Goal: Complete application form

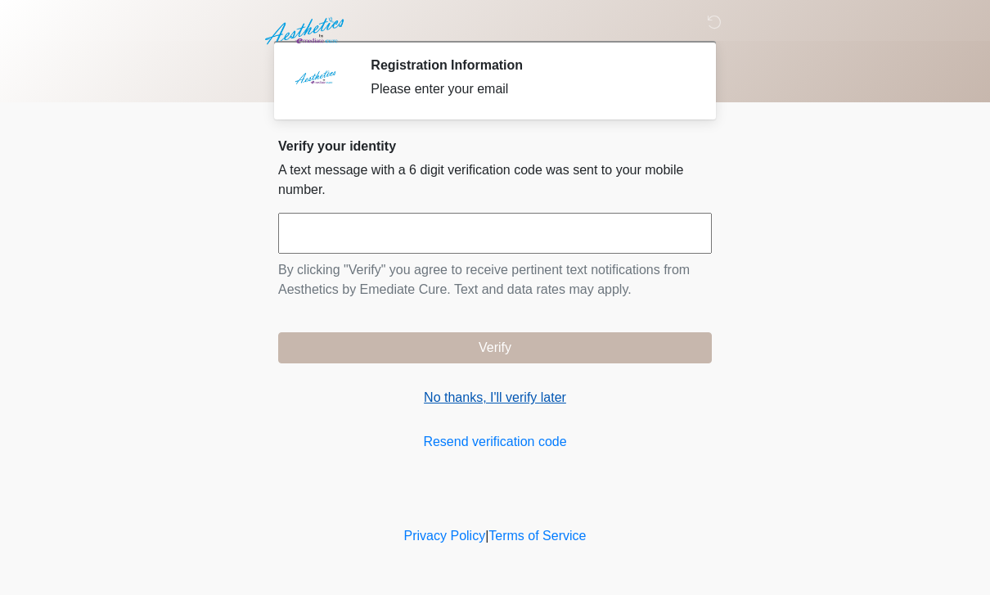
click at [516, 398] on link "No thanks, I'll verify later" at bounding box center [495, 398] width 434 height 20
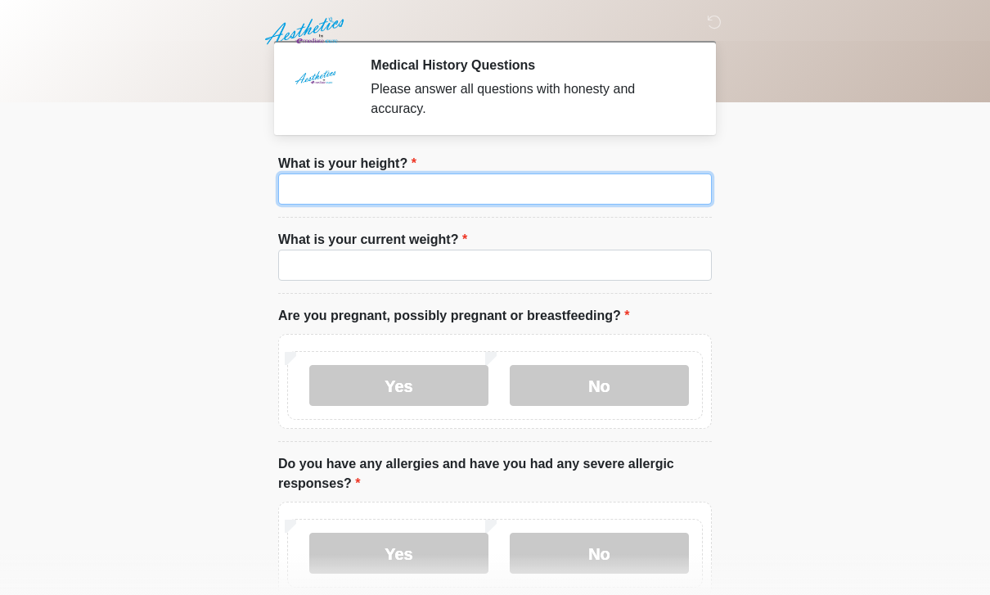
click at [551, 186] on input "What is your height?" at bounding box center [495, 188] width 434 height 31
type input "***"
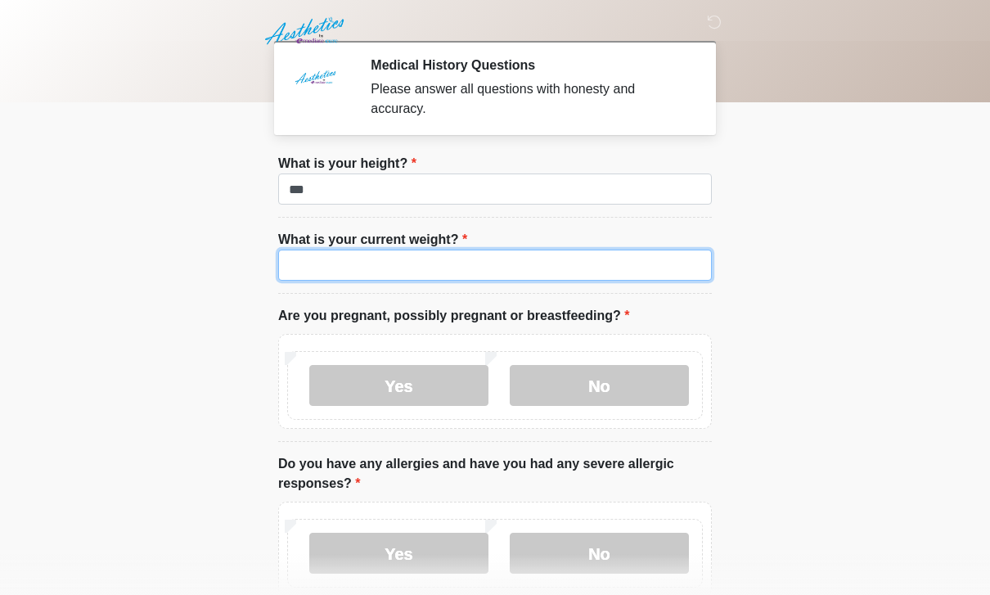
click at [326, 267] on input "What is your current weight?" at bounding box center [495, 265] width 434 height 31
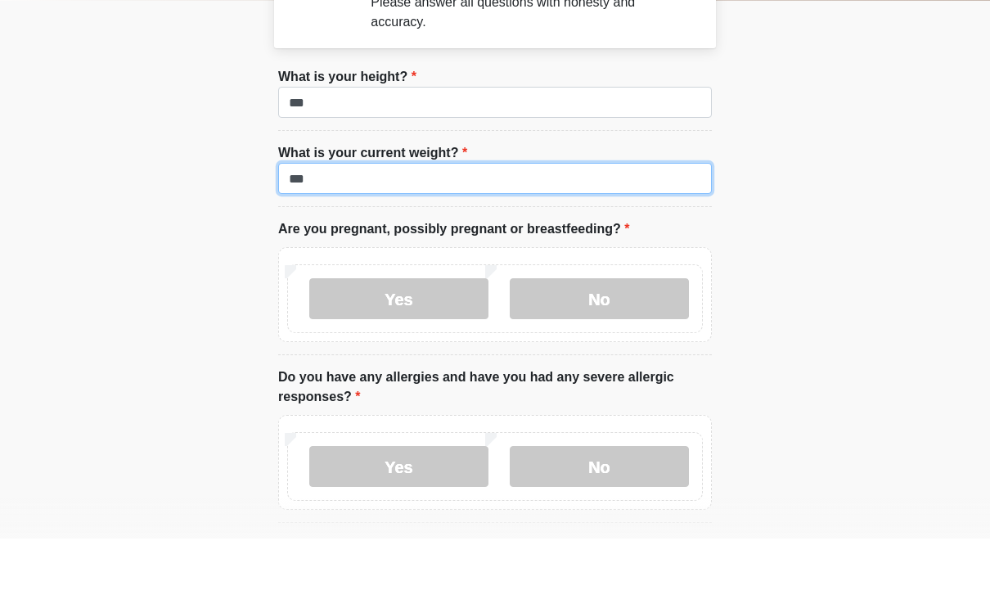
scroll to position [71, 0]
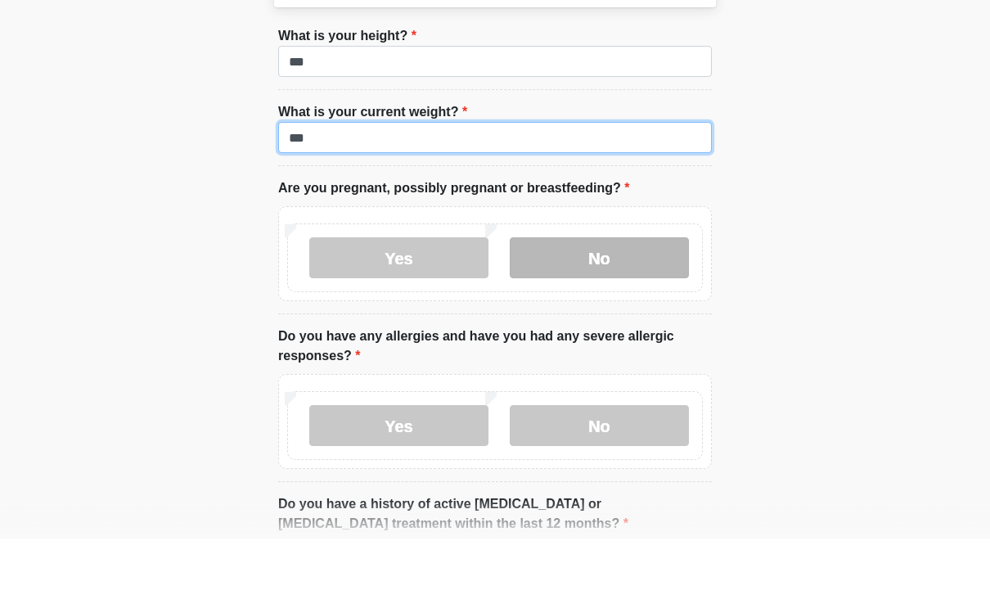
type input "***"
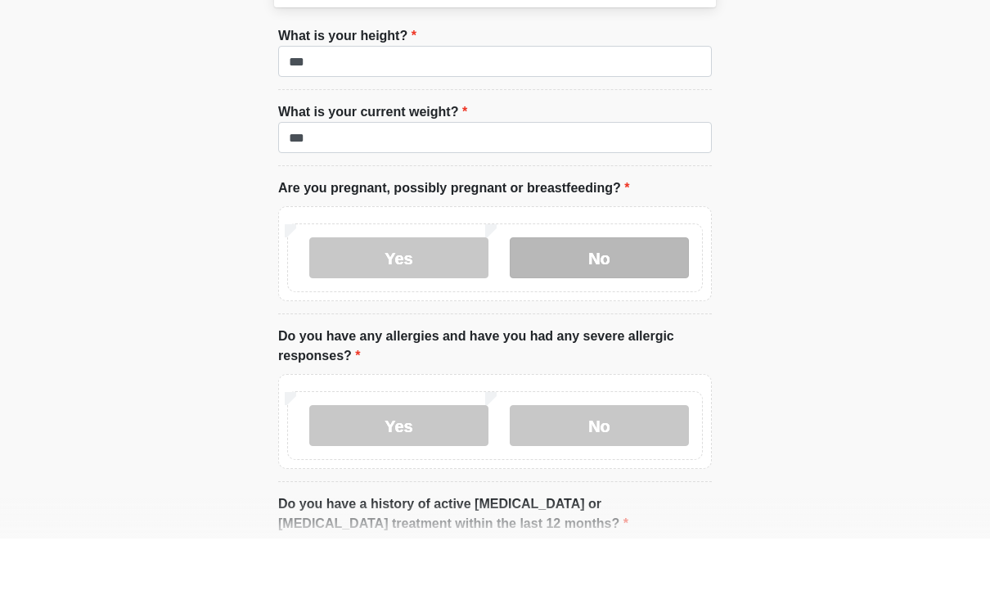
click at [637, 294] on label "No" at bounding box center [599, 314] width 179 height 41
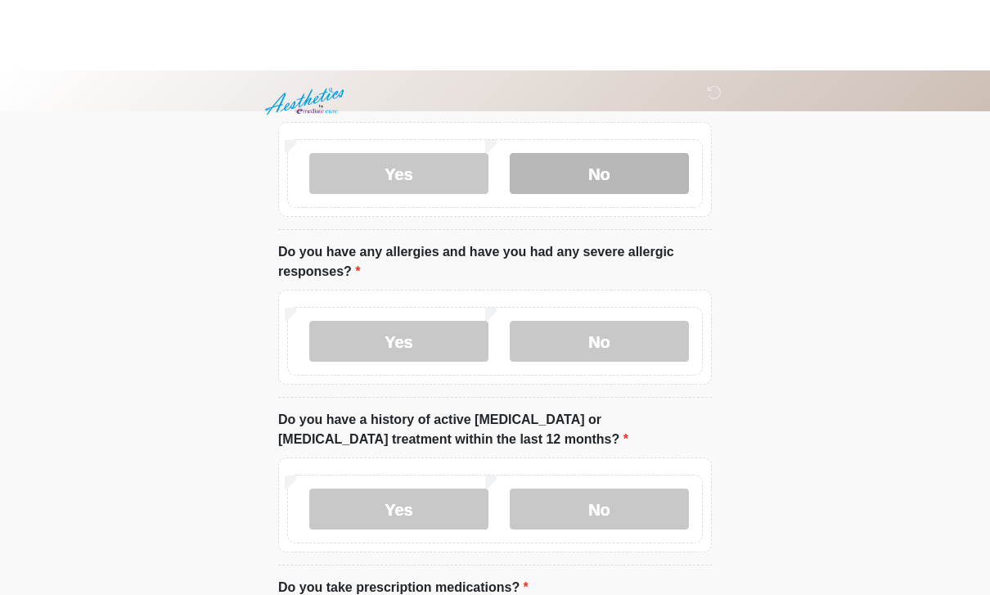
scroll to position [283, 0]
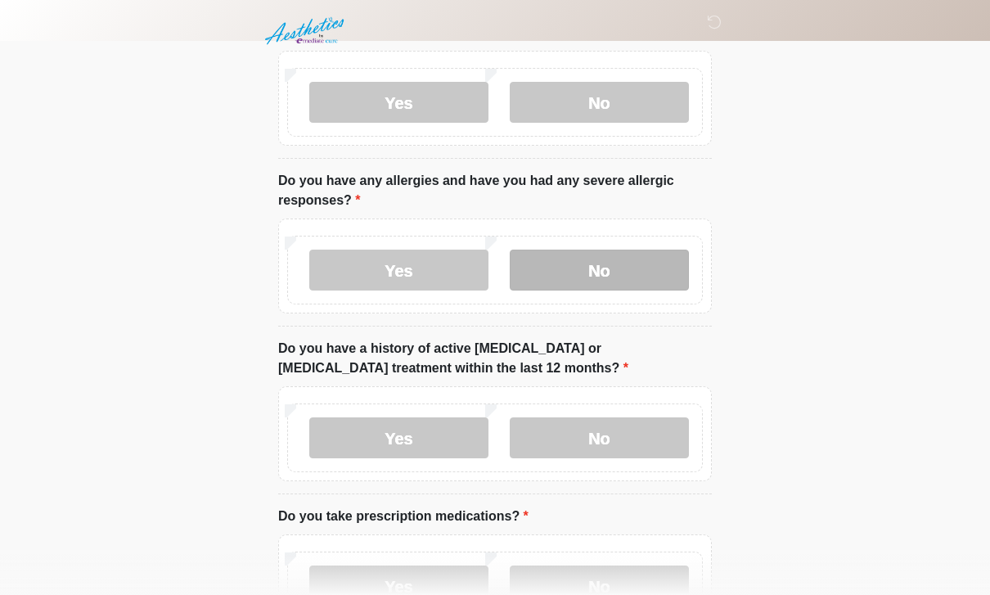
click at [619, 280] on label "No" at bounding box center [599, 270] width 179 height 41
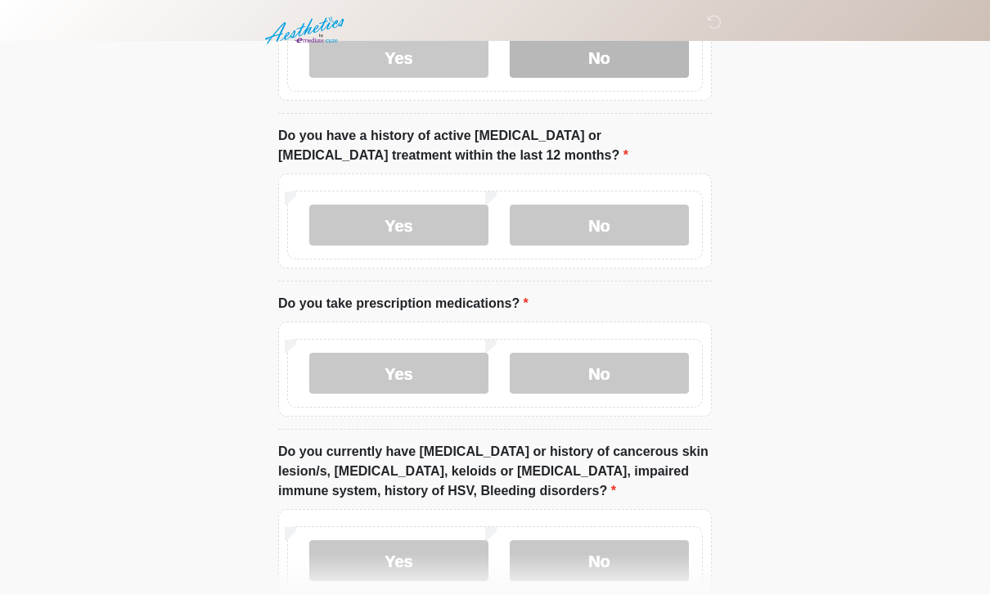
scroll to position [510, 0]
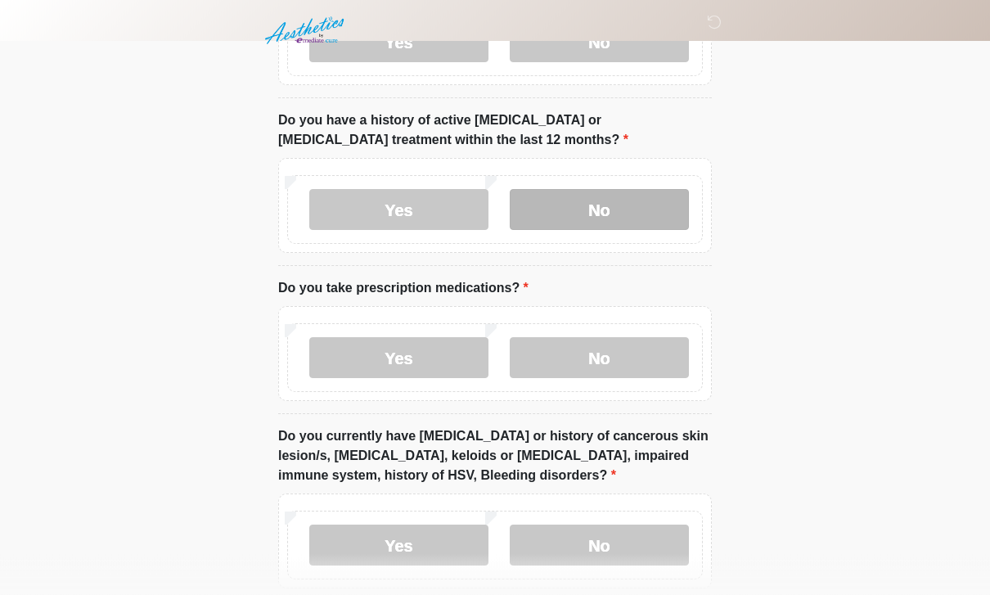
click at [598, 199] on label "No" at bounding box center [599, 210] width 179 height 41
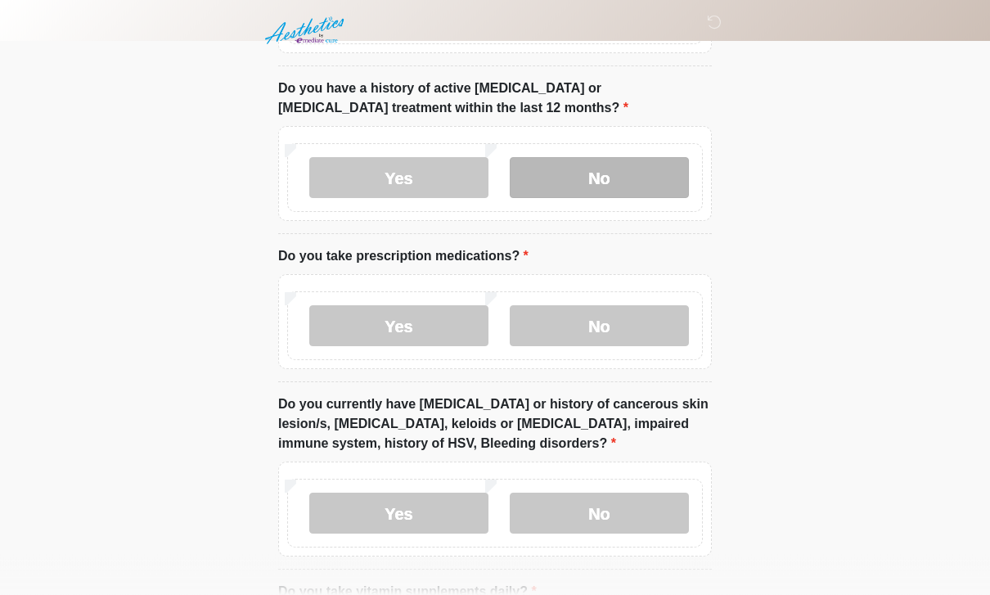
scroll to position [635, 0]
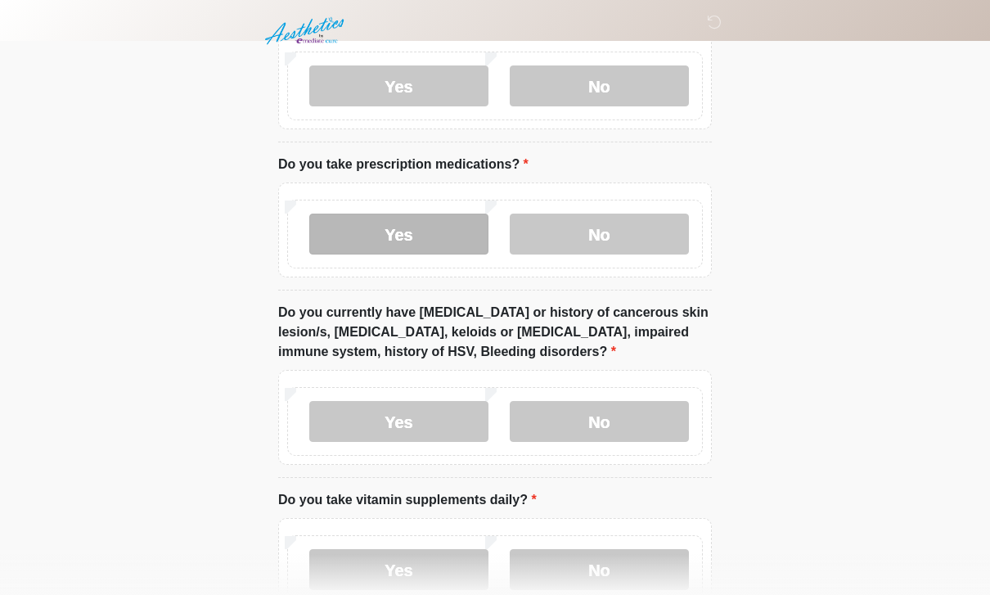
click at [428, 227] on label "Yes" at bounding box center [398, 234] width 179 height 41
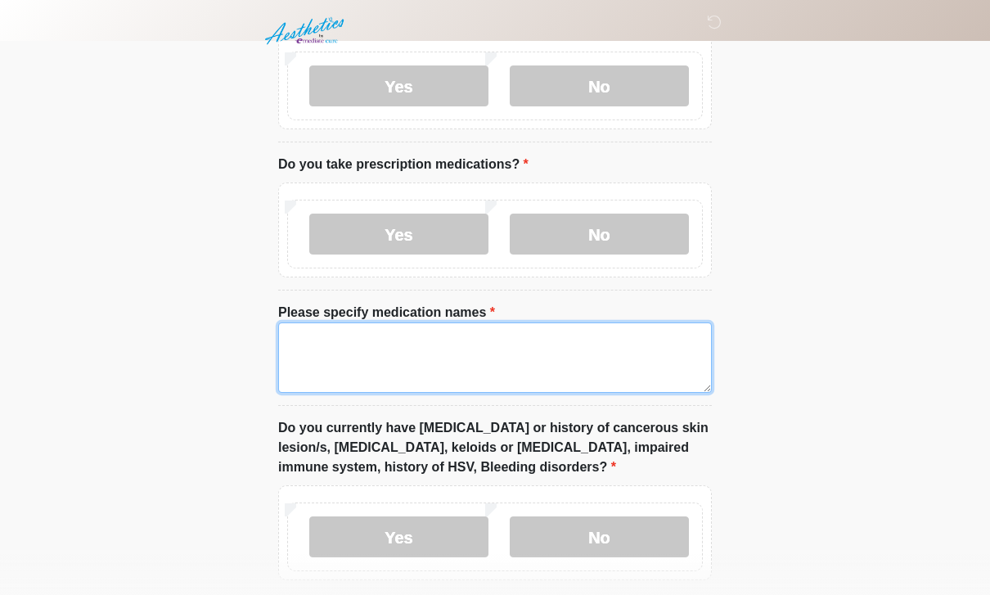
click at [454, 348] on textarea "Please specify medication names" at bounding box center [495, 357] width 434 height 70
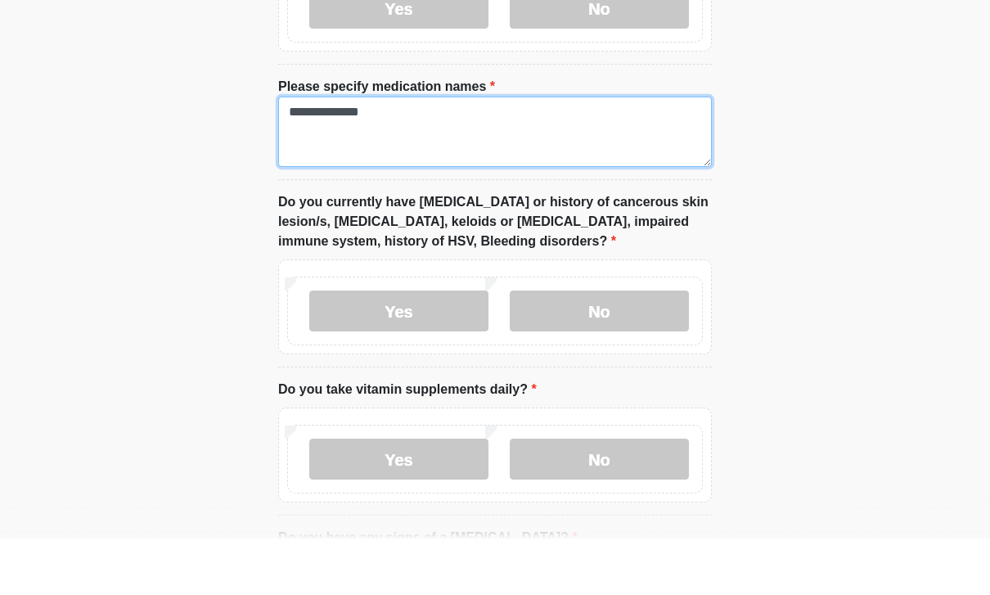
scroll to position [807, 0]
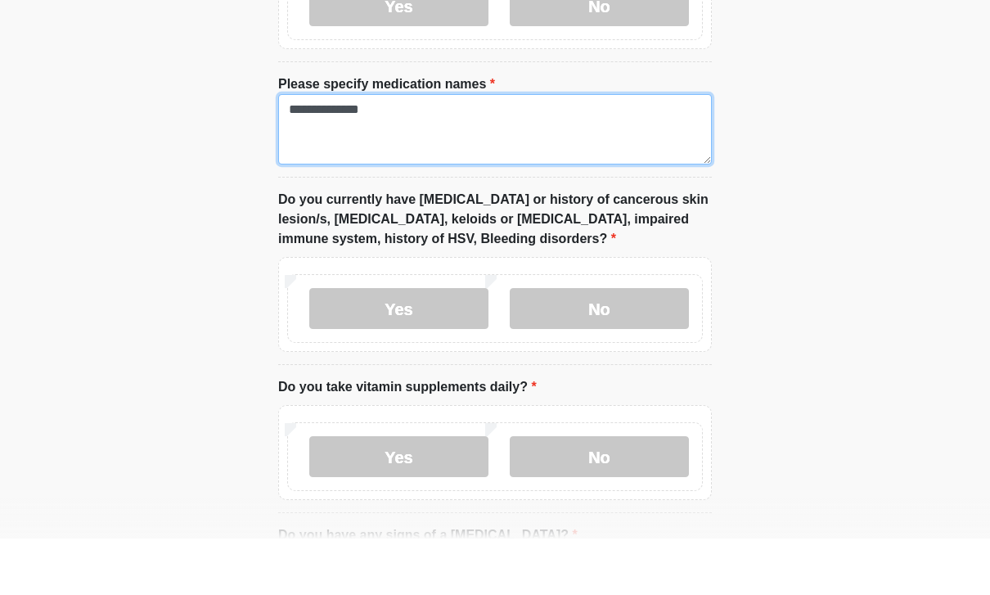
type textarea "**********"
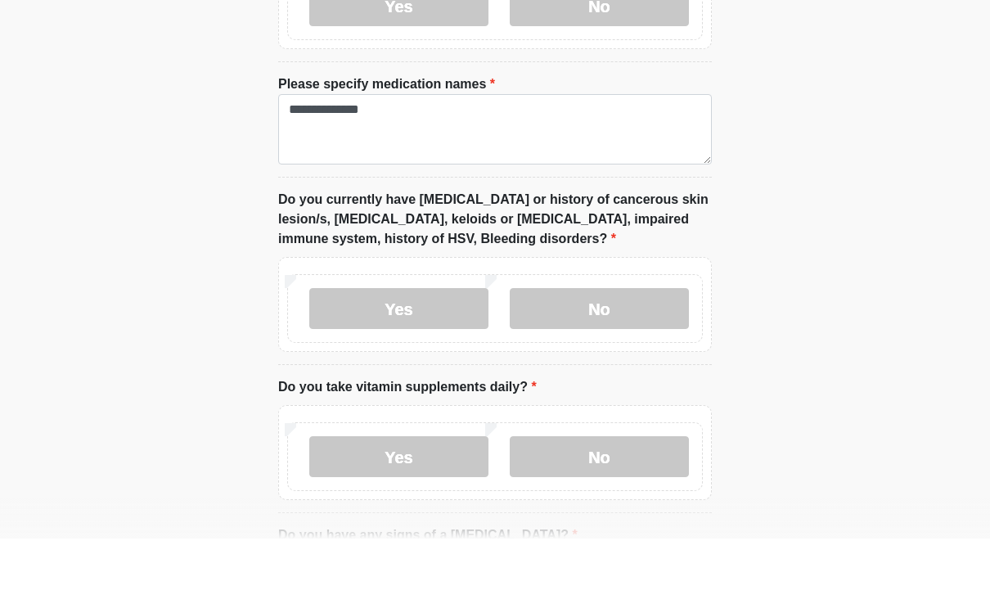
click at [426, 330] on div "Yes No" at bounding box center [495, 364] width 416 height 69
click at [412, 344] on label "Yes" at bounding box center [398, 364] width 179 height 41
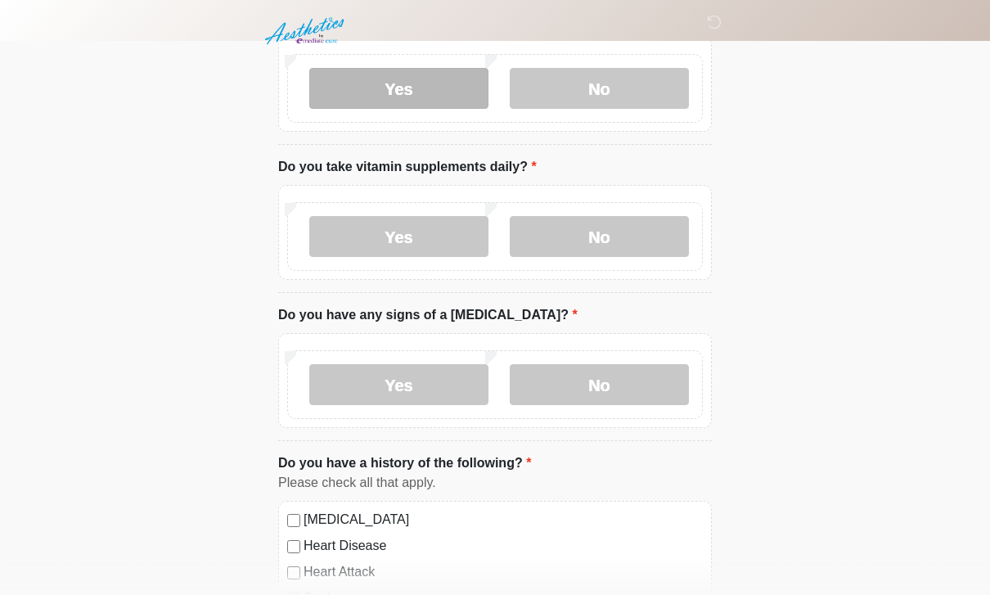
scroll to position [1109, 0]
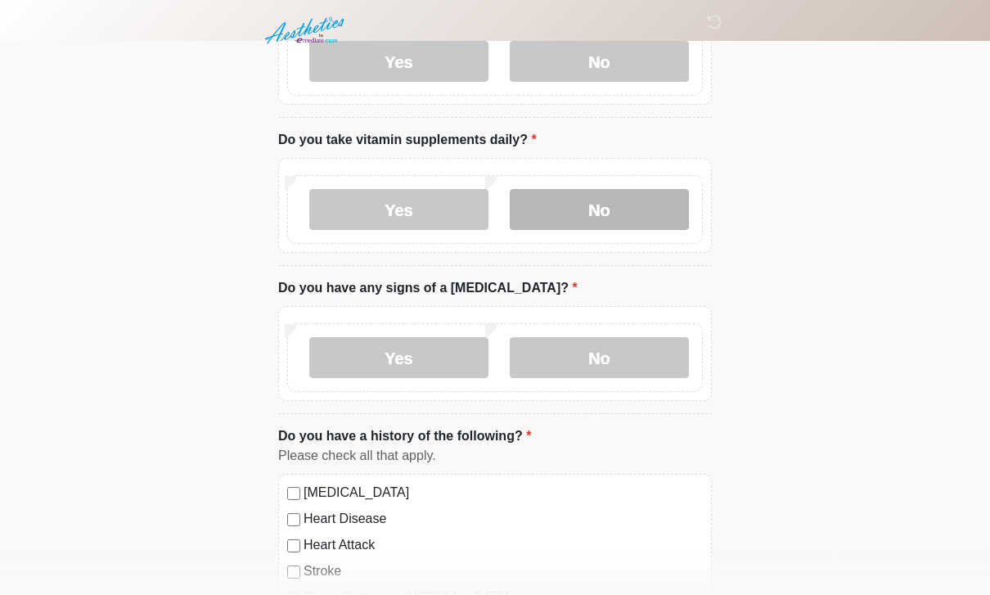
click at [600, 190] on label "No" at bounding box center [599, 210] width 179 height 41
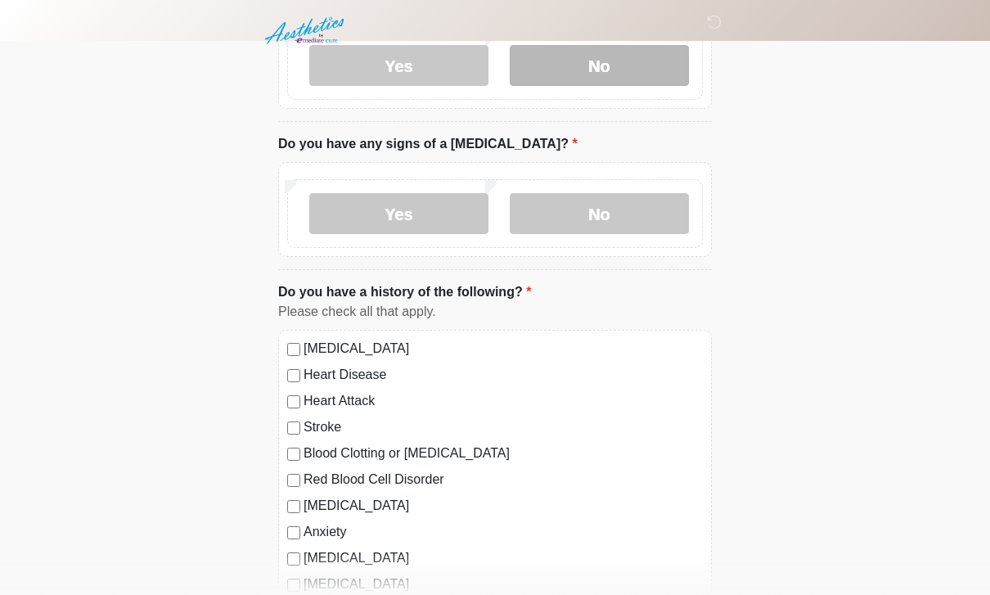
scroll to position [1248, 0]
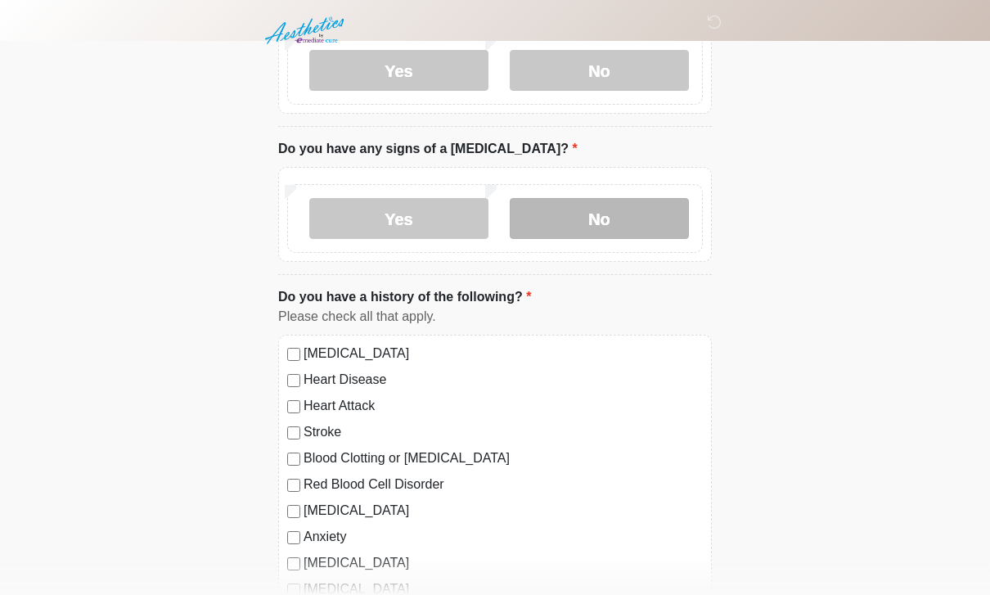
click at [635, 202] on label "No" at bounding box center [599, 219] width 179 height 41
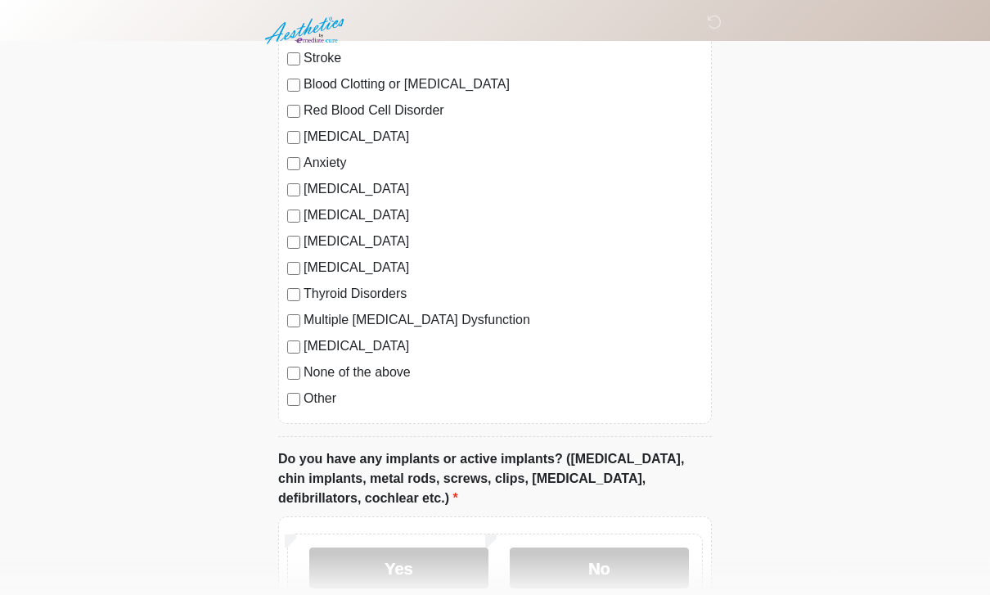
scroll to position [1623, 0]
click at [330, 142] on label "[MEDICAL_DATA]" at bounding box center [503, 137] width 399 height 20
click at [334, 160] on label "Anxiety" at bounding box center [503, 163] width 399 height 20
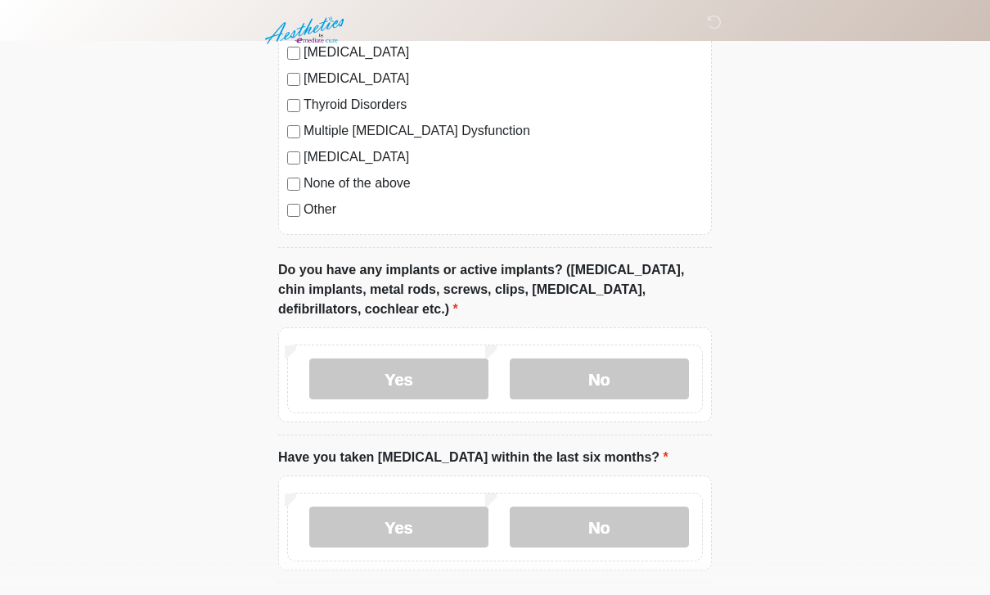
scroll to position [1810, 0]
click at [369, 181] on label "None of the above" at bounding box center [503, 185] width 399 height 20
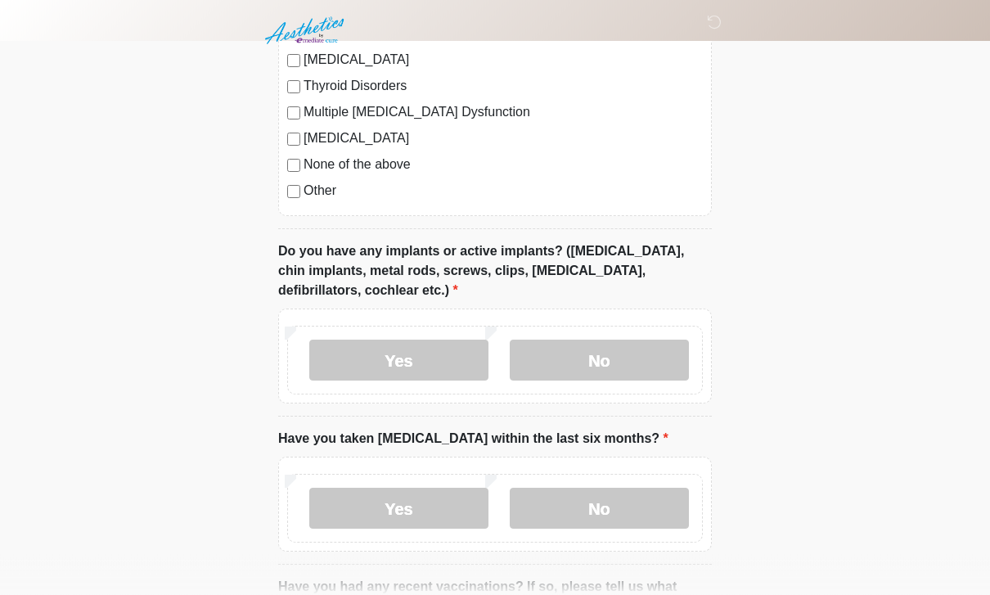
scroll to position [1831, 0]
click at [427, 347] on label "Yes" at bounding box center [398, 359] width 179 height 41
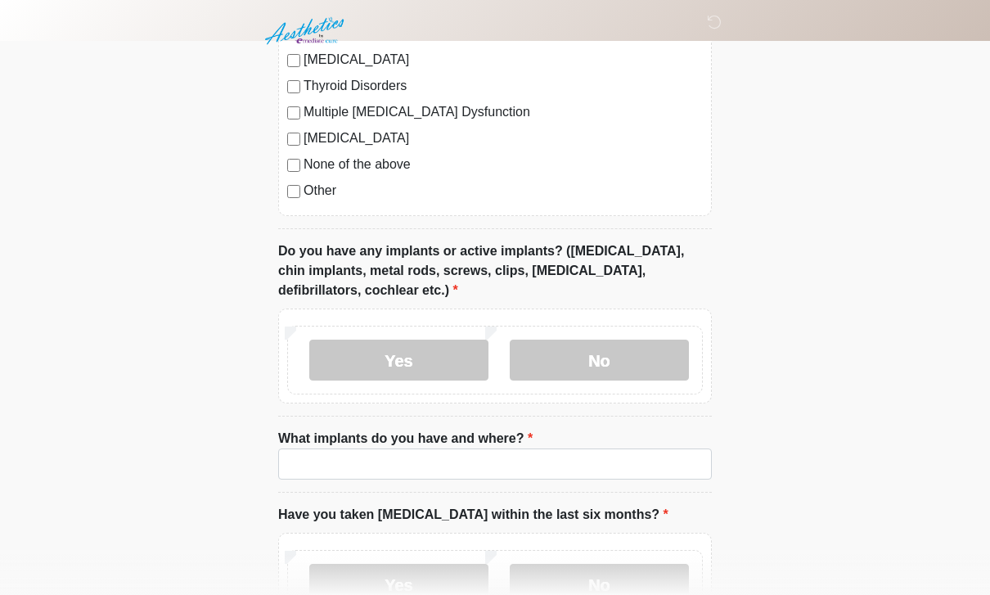
click at [461, 511] on label "Have you taken [MEDICAL_DATA] within the last six months?" at bounding box center [473, 515] width 390 height 20
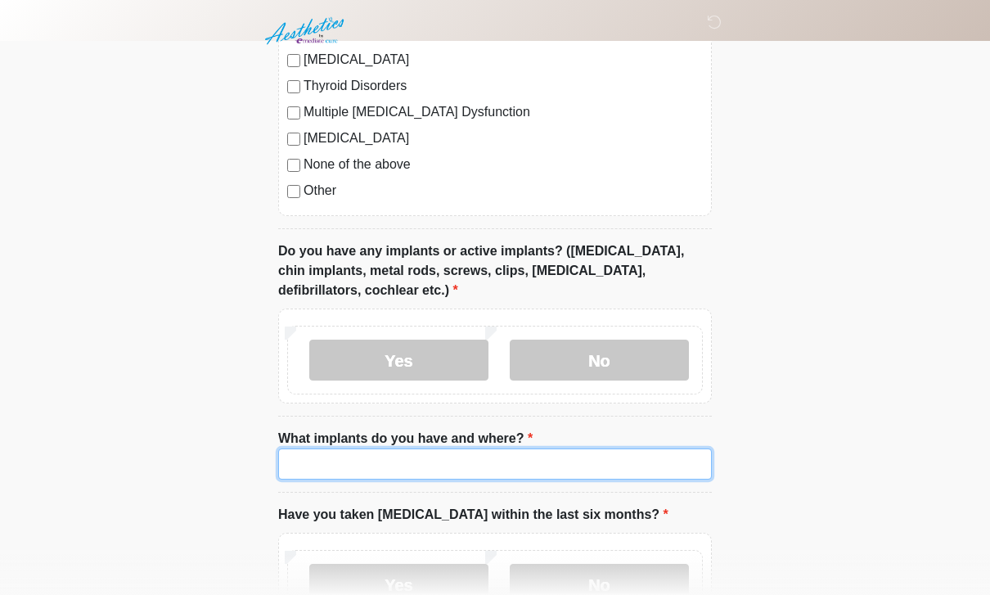
click at [507, 456] on input "What implants do you have and where?" at bounding box center [495, 463] width 434 height 31
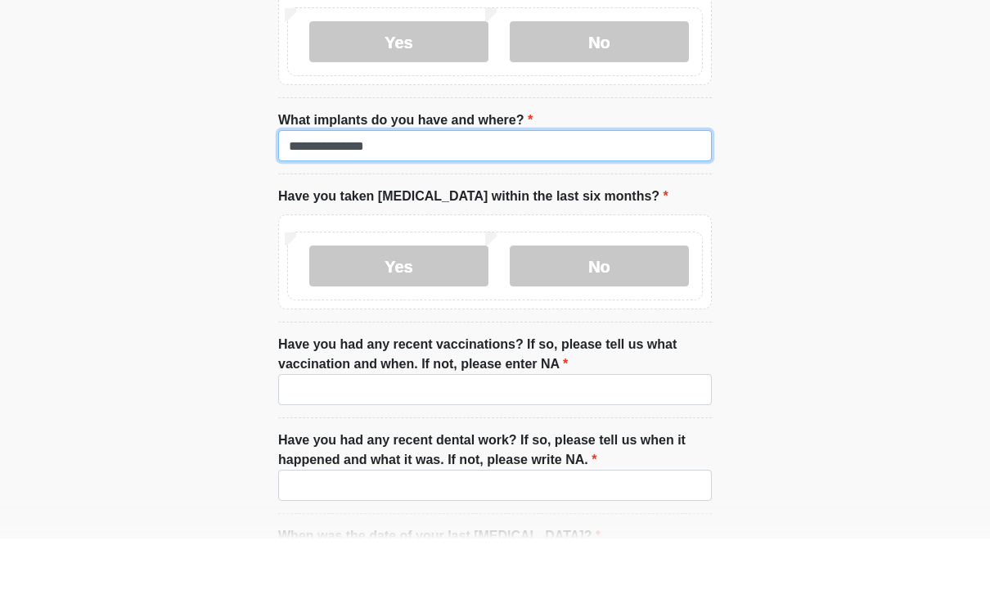
scroll to position [2095, 0]
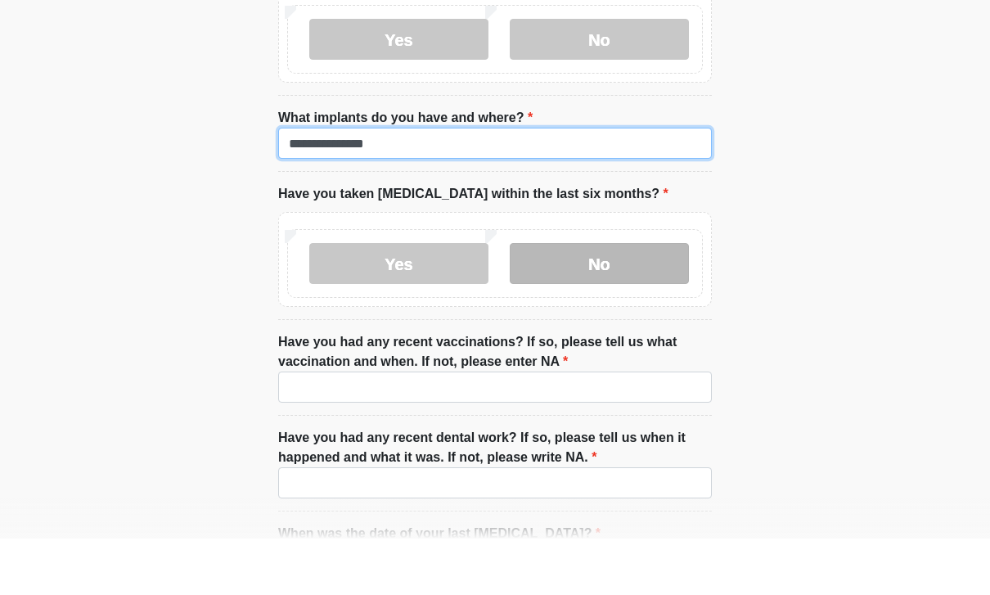
type input "**********"
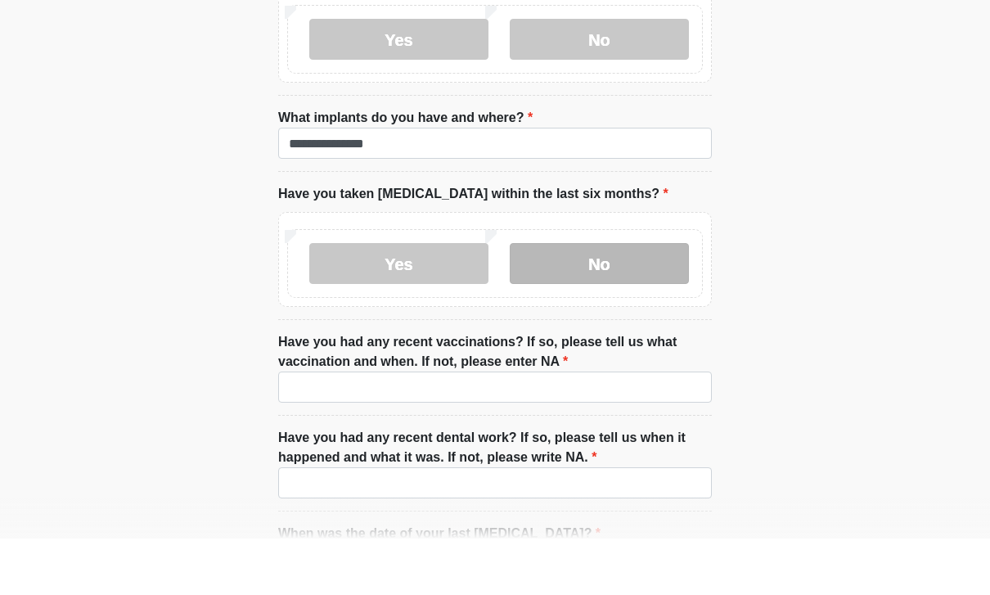
click at [623, 299] on label "No" at bounding box center [599, 319] width 179 height 41
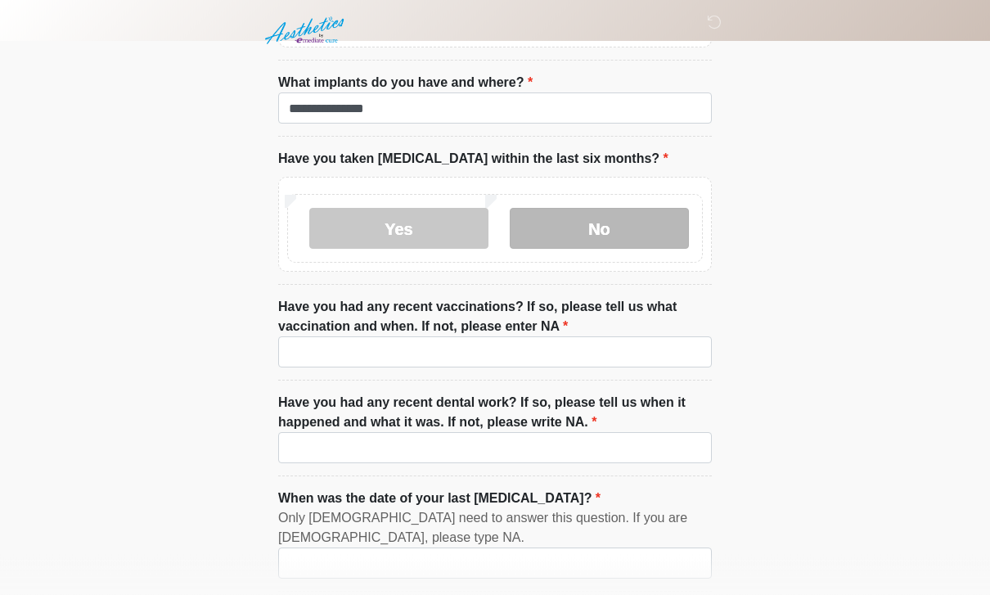
scroll to position [2257, 0]
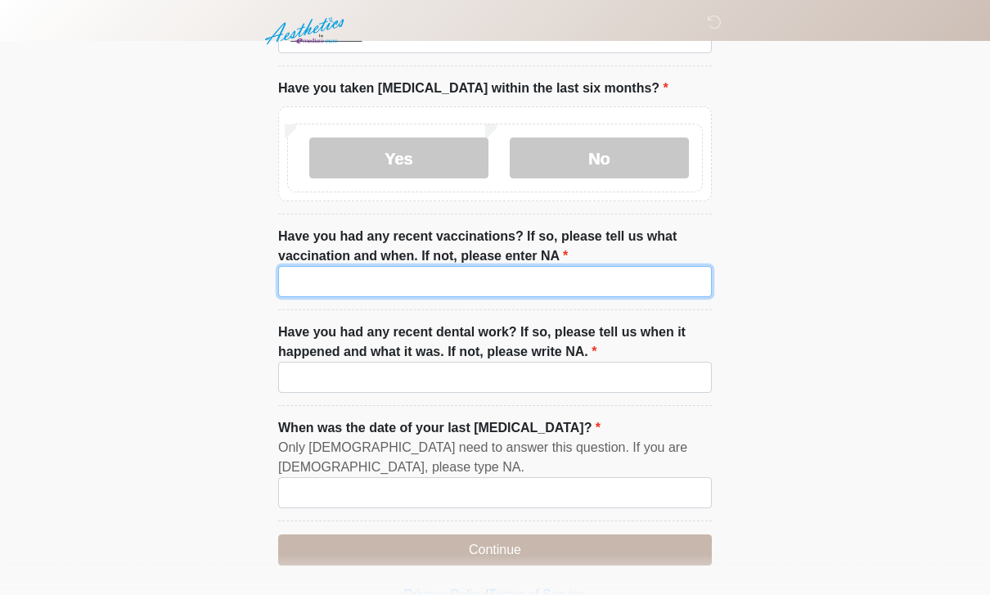
click at [513, 272] on input "Have you had any recent vaccinations? If so, please tell us what vaccination an…" at bounding box center [495, 281] width 434 height 31
type input "**"
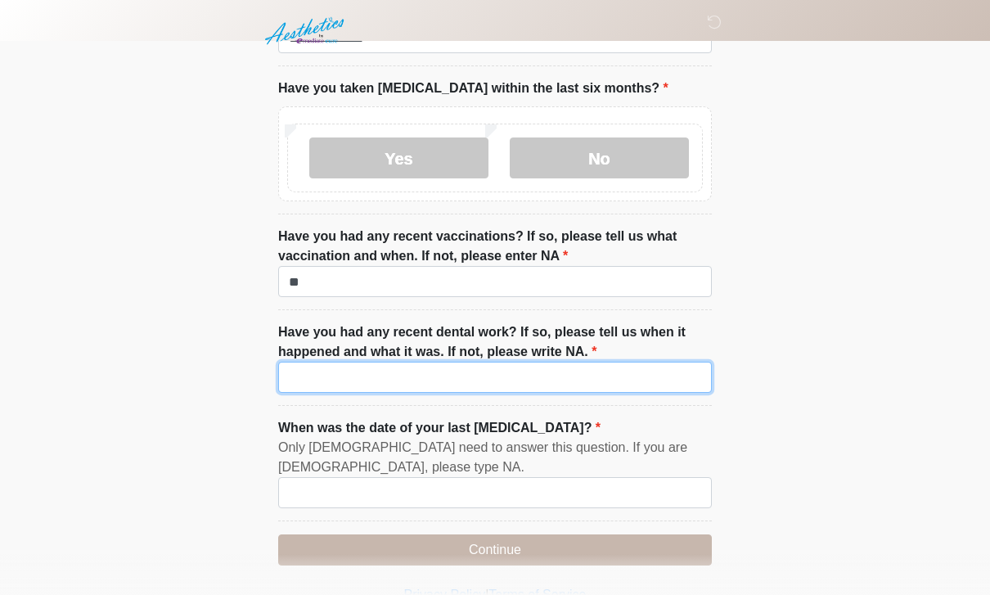
click at [551, 375] on input "Have you had any recent dental work? If so, please tell us when it happened and…" at bounding box center [495, 377] width 434 height 31
type input "**"
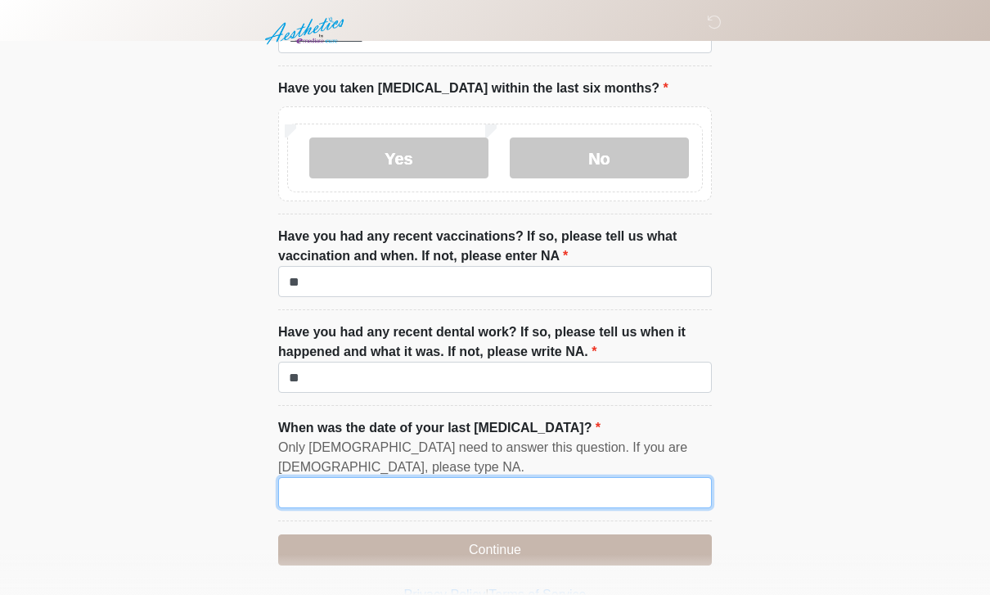
click at [586, 480] on input "When was the date of your last [MEDICAL_DATA]?" at bounding box center [495, 492] width 434 height 31
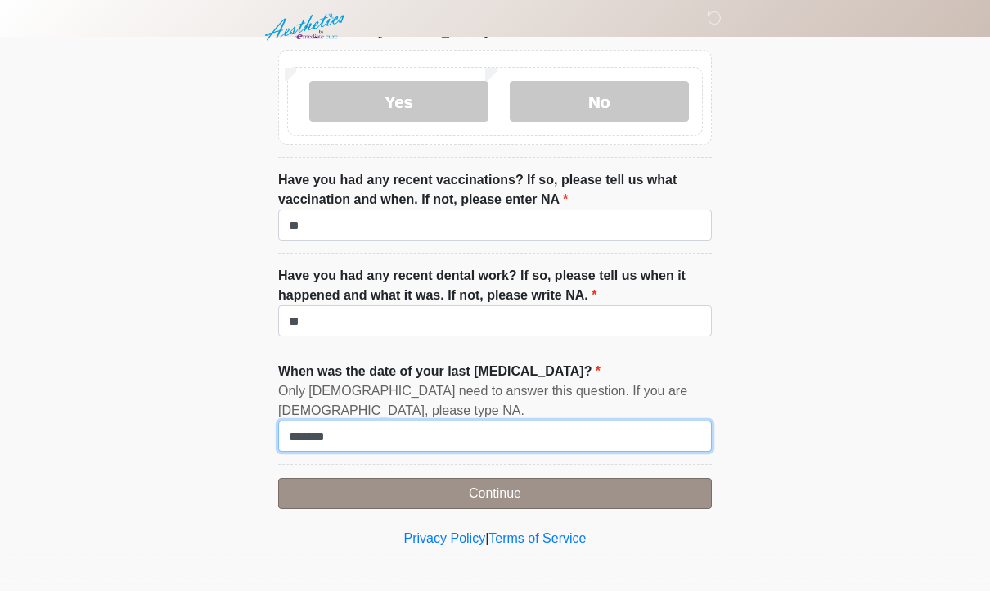
type input "*******"
click at [622, 486] on button "Continue" at bounding box center [495, 497] width 434 height 31
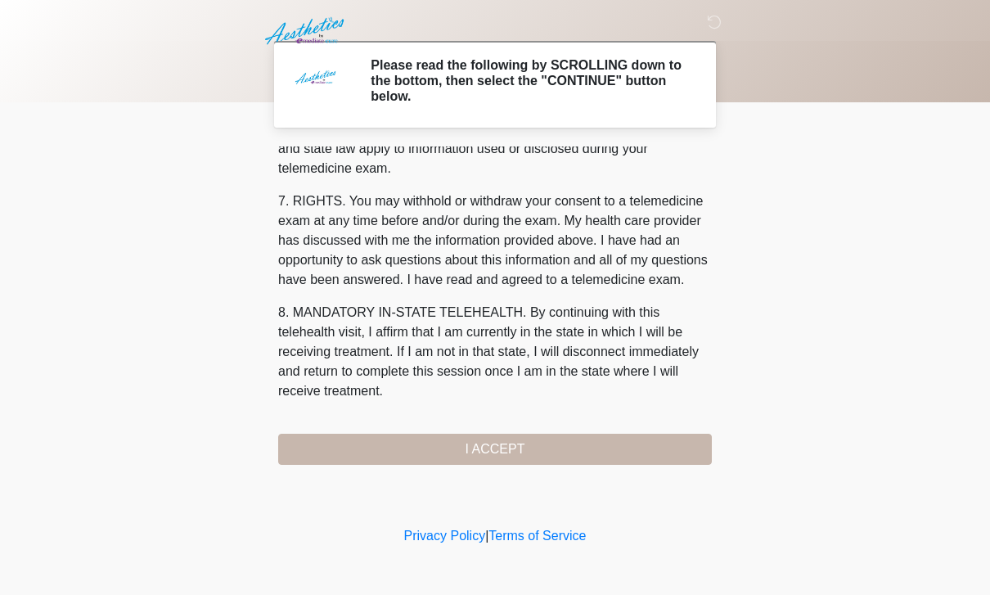
scroll to position [701, 0]
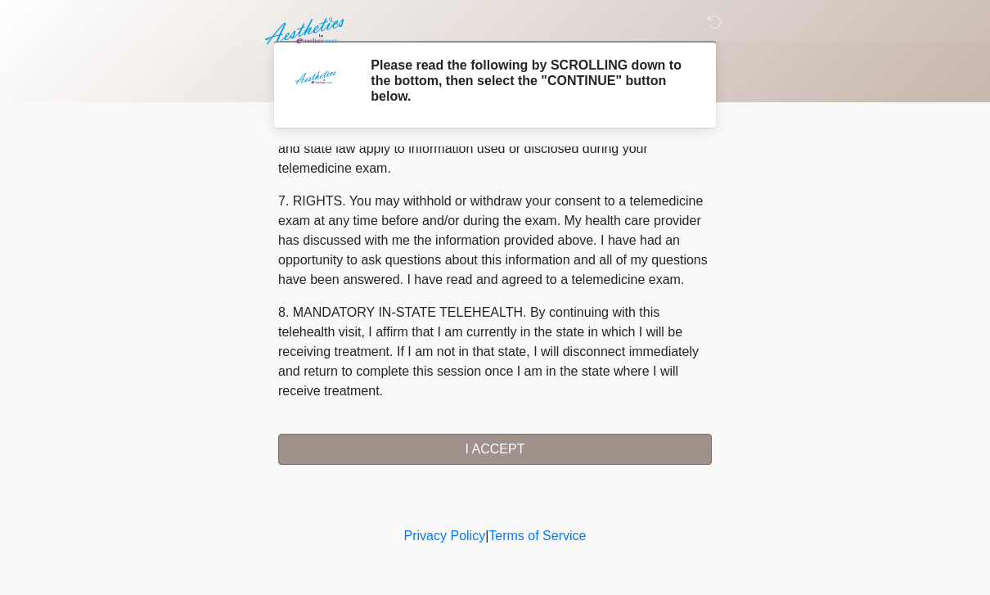
click at [616, 434] on button "I ACCEPT" at bounding box center [495, 449] width 434 height 31
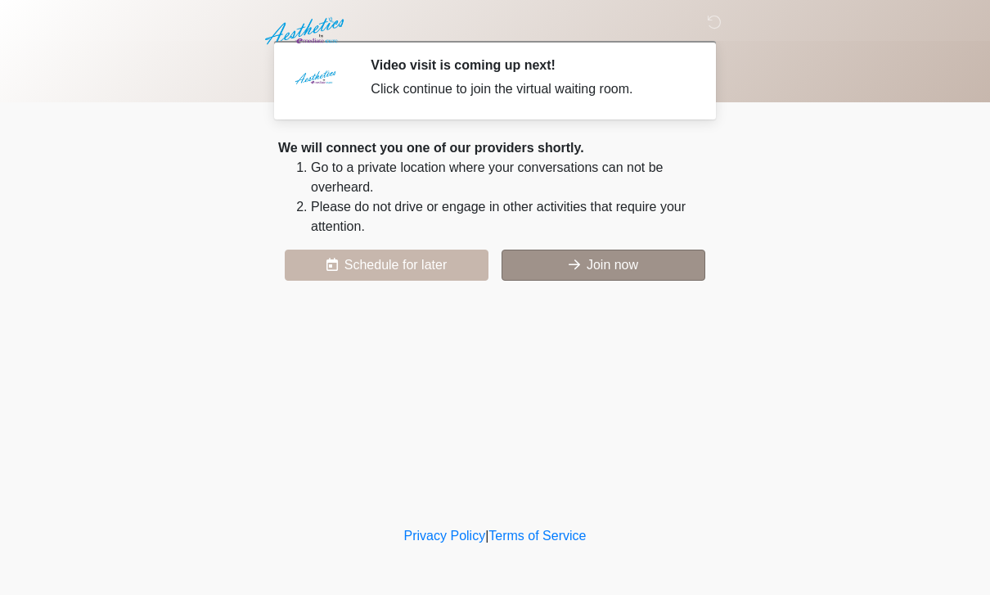
click at [632, 274] on button "Join now" at bounding box center [603, 265] width 204 height 31
